Goal: Task Accomplishment & Management: Complete application form

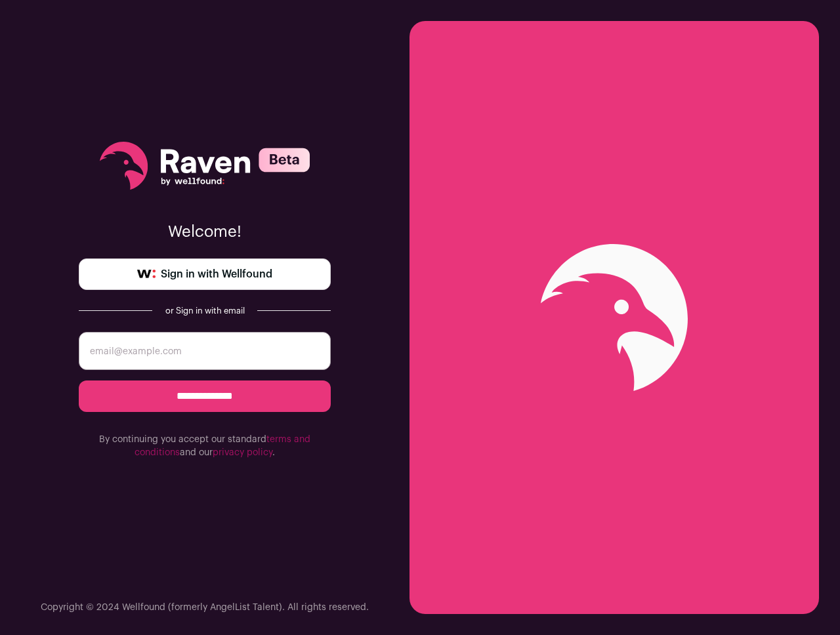
click at [243, 276] on span "Sign in with Wellfound" at bounding box center [217, 274] width 112 height 16
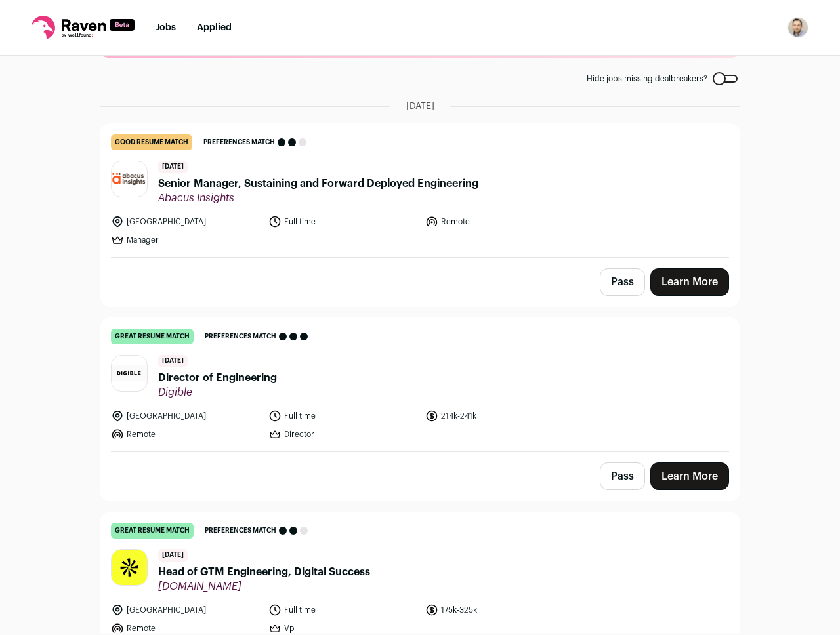
scroll to position [72, 0]
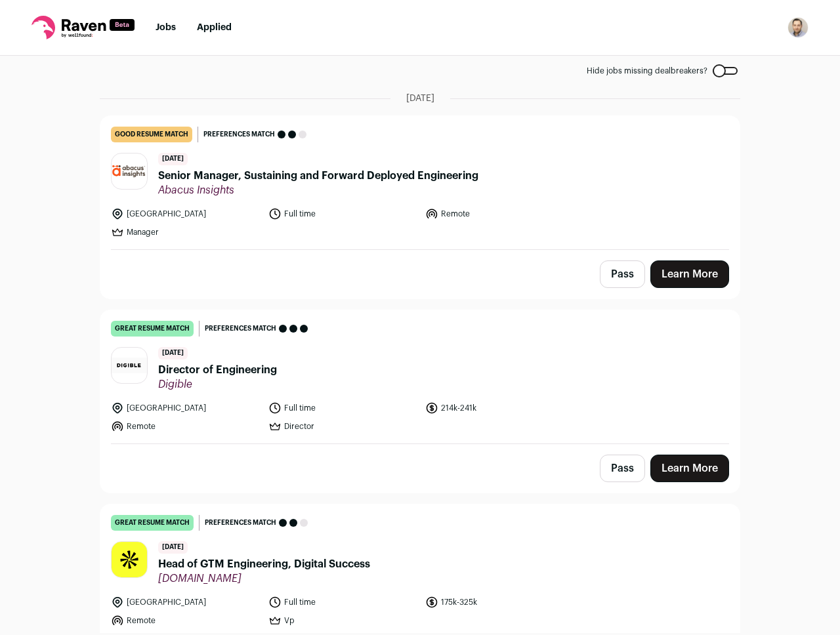
click at [263, 368] on span "Director of Engineering" at bounding box center [217, 370] width 119 height 16
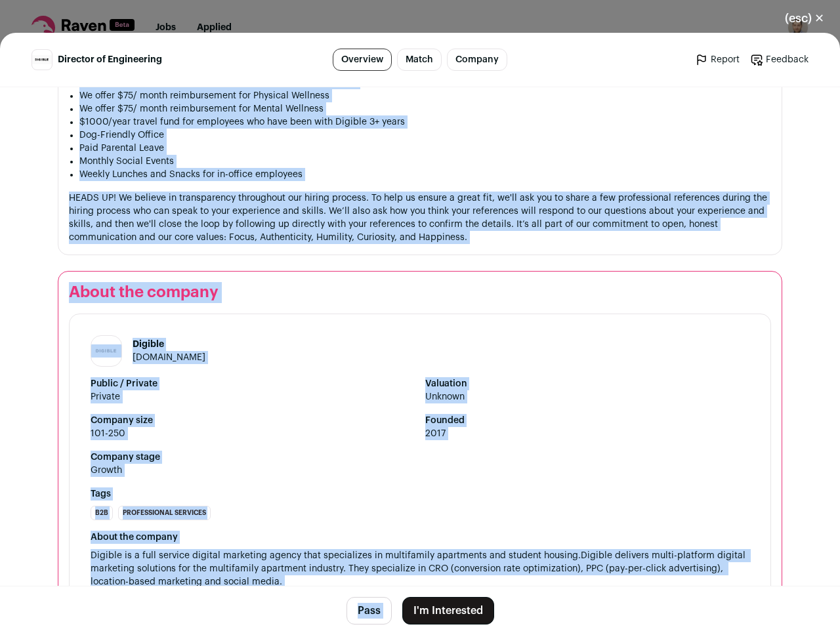
scroll to position [1804, 0]
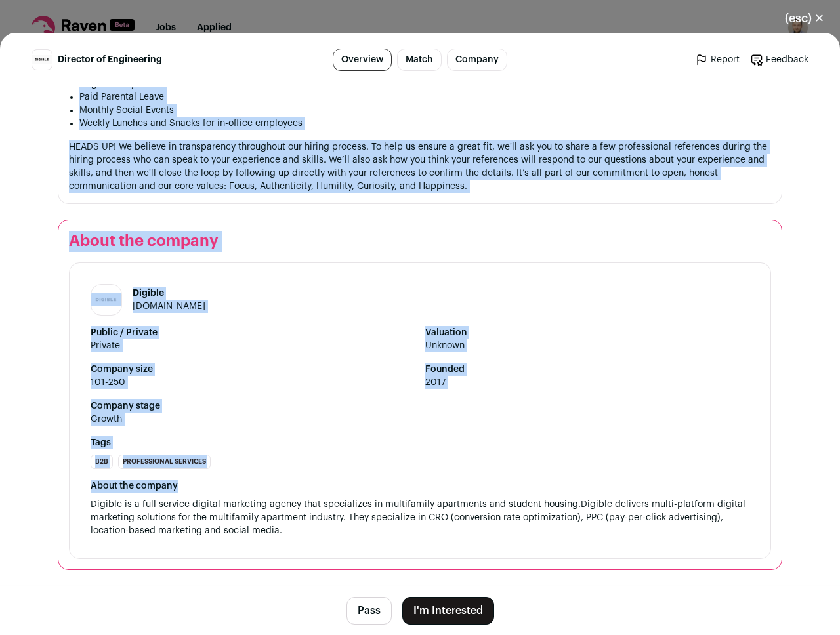
drag, startPoint x: 253, startPoint y: 307, endPoint x: 448, endPoint y: 481, distance: 261.7
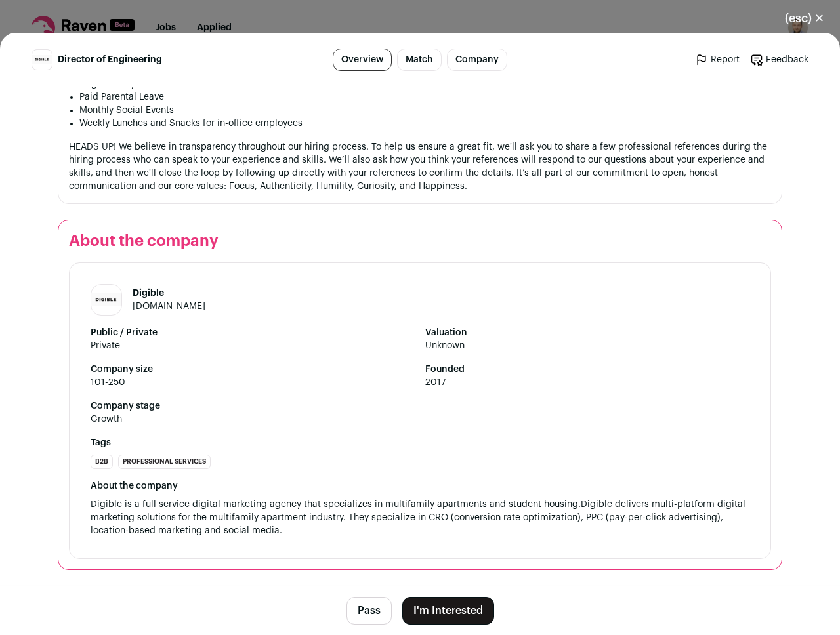
click at [365, 372] on strong "Company size" at bounding box center [253, 369] width 324 height 13
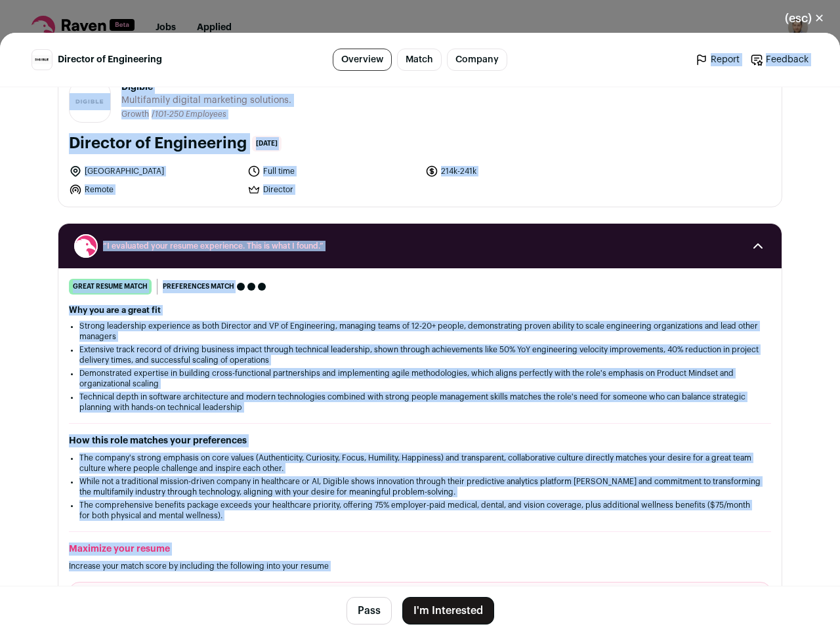
scroll to position [0, 0]
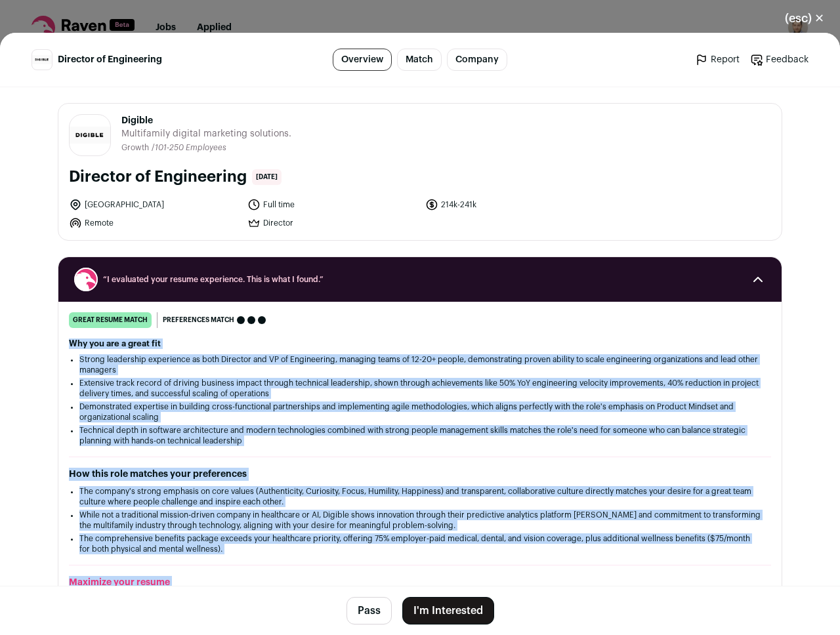
drag, startPoint x: 77, startPoint y: 251, endPoint x: 416, endPoint y: 328, distance: 347.3
click at [416, 328] on div "great resume match You meet the must-have requirements, the nice-to-have requir…" at bounding box center [420, 320] width 702 height 16
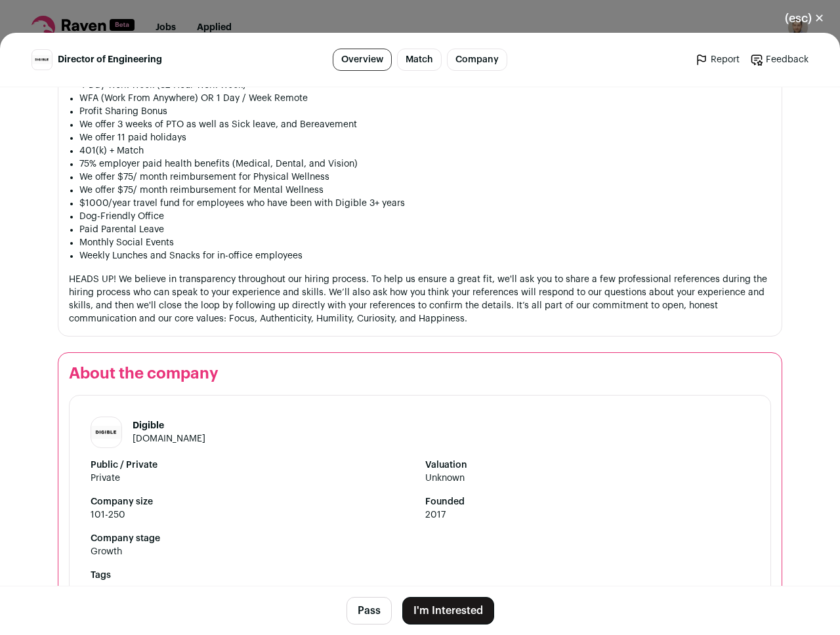
scroll to position [1804, 0]
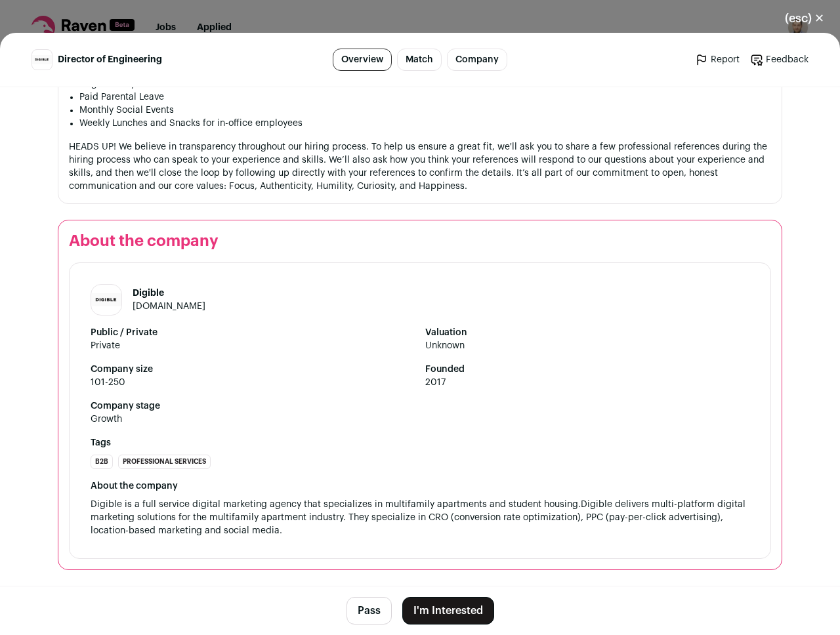
click at [466, 610] on button "I'm Interested" at bounding box center [448, 611] width 92 height 28
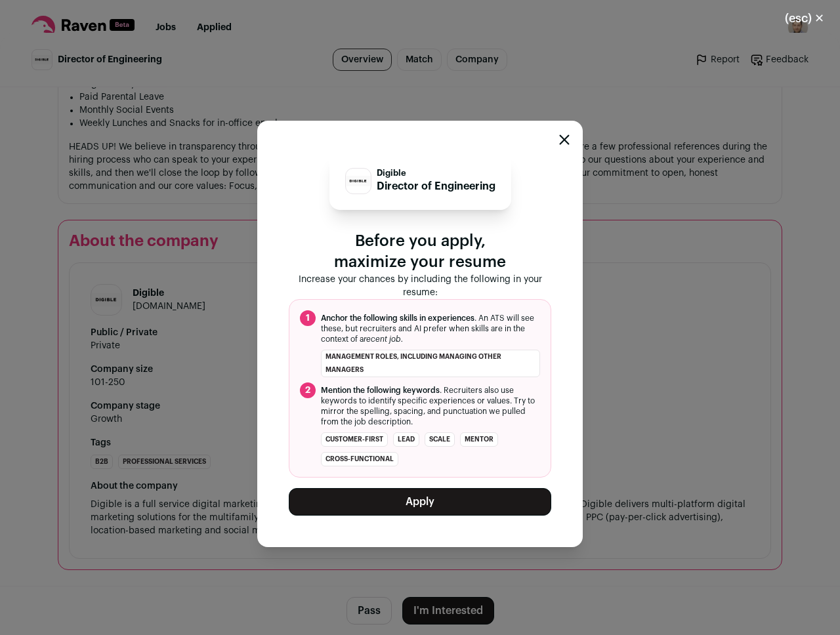
click at [438, 496] on button "Apply" at bounding box center [420, 502] width 263 height 28
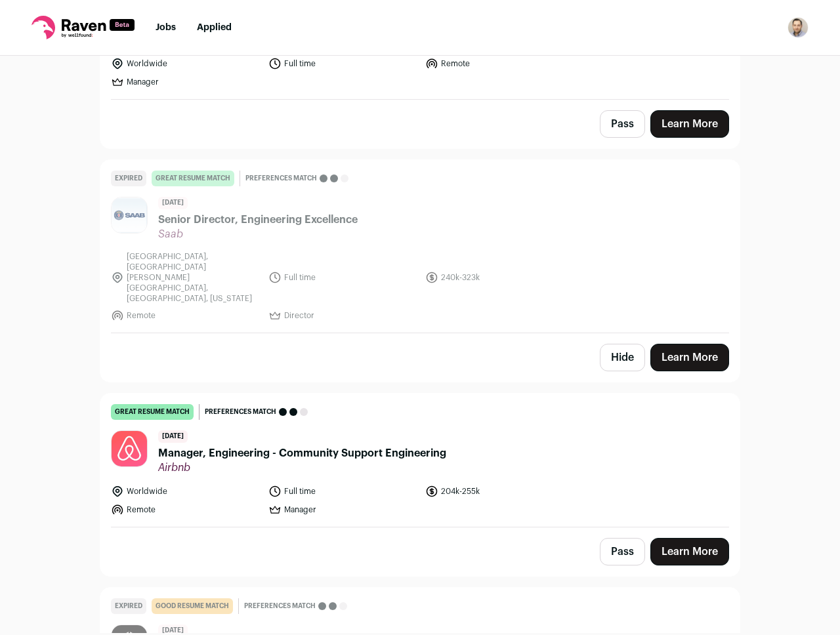
scroll to position [3050, 0]
